Goal: Task Accomplishment & Management: Manage account settings

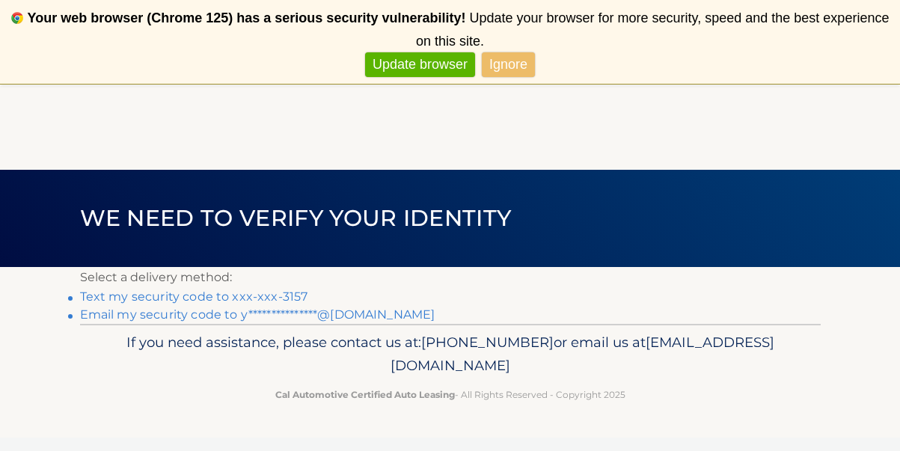
click at [523, 73] on link "Ignore" at bounding box center [508, 64] width 53 height 25
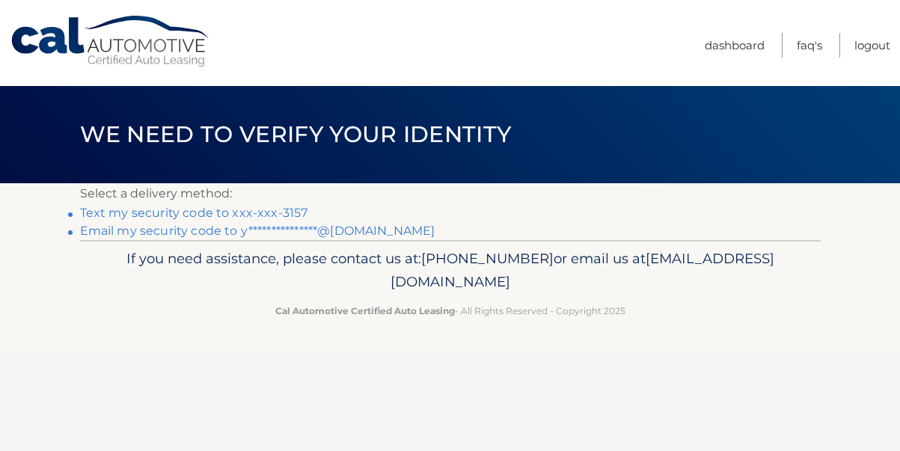
click at [284, 211] on link "Text my security code to xxx-xxx-3157" at bounding box center [194, 213] width 228 height 14
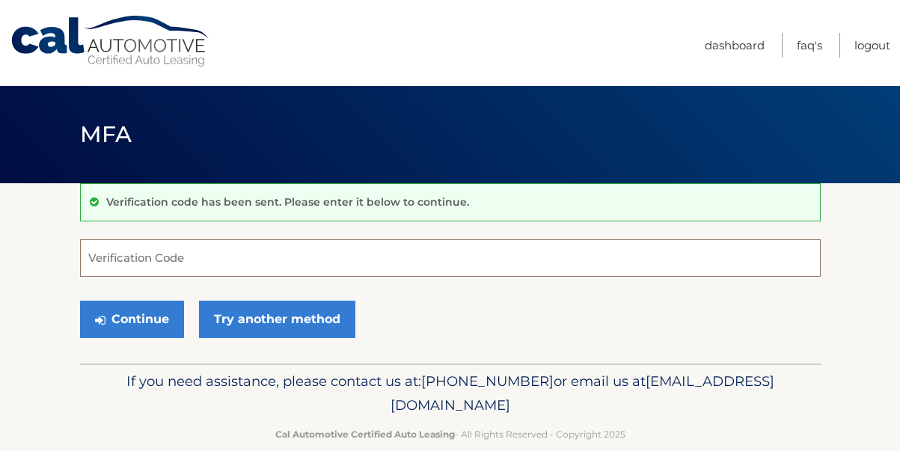
click at [271, 255] on input "Verification Code" at bounding box center [450, 257] width 740 height 37
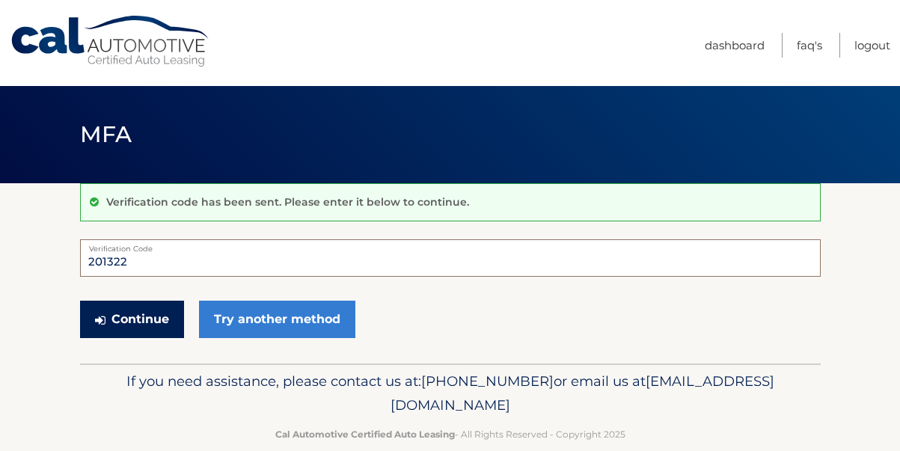
type input "201322"
click at [147, 328] on button "Continue" at bounding box center [132, 319] width 104 height 37
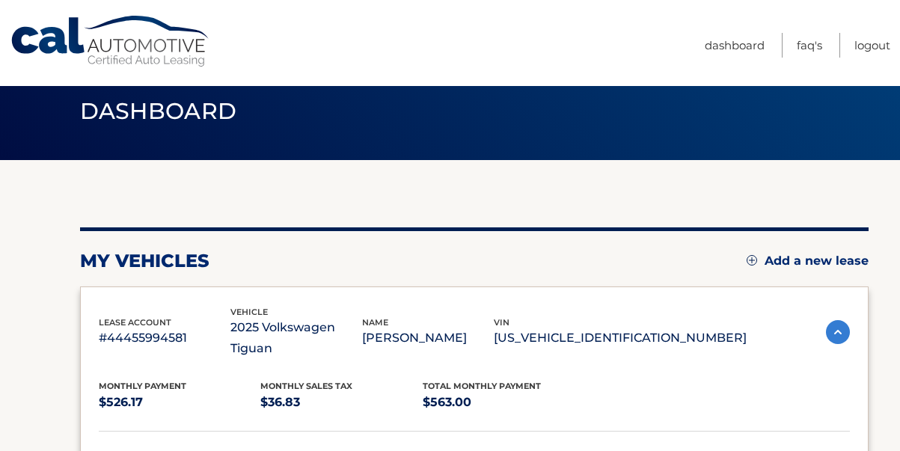
scroll to position [13, 0]
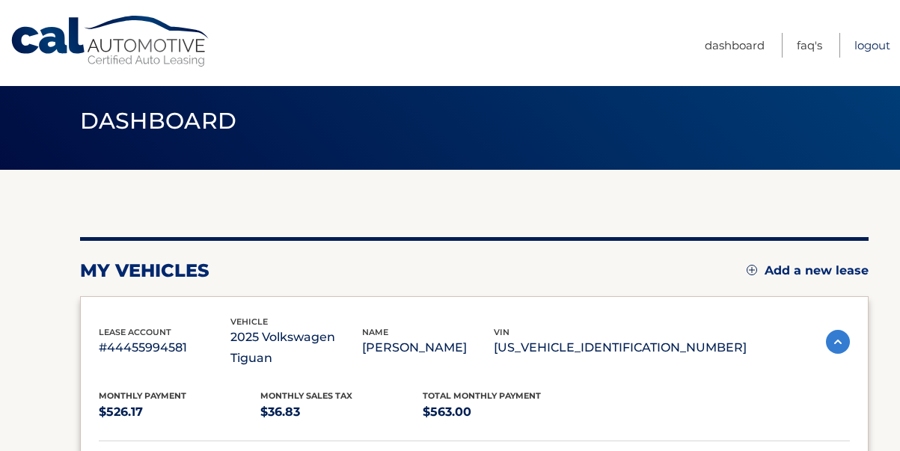
click at [872, 43] on link "Logout" at bounding box center [872, 45] width 36 height 25
